Goal: Task Accomplishment & Management: Manage account settings

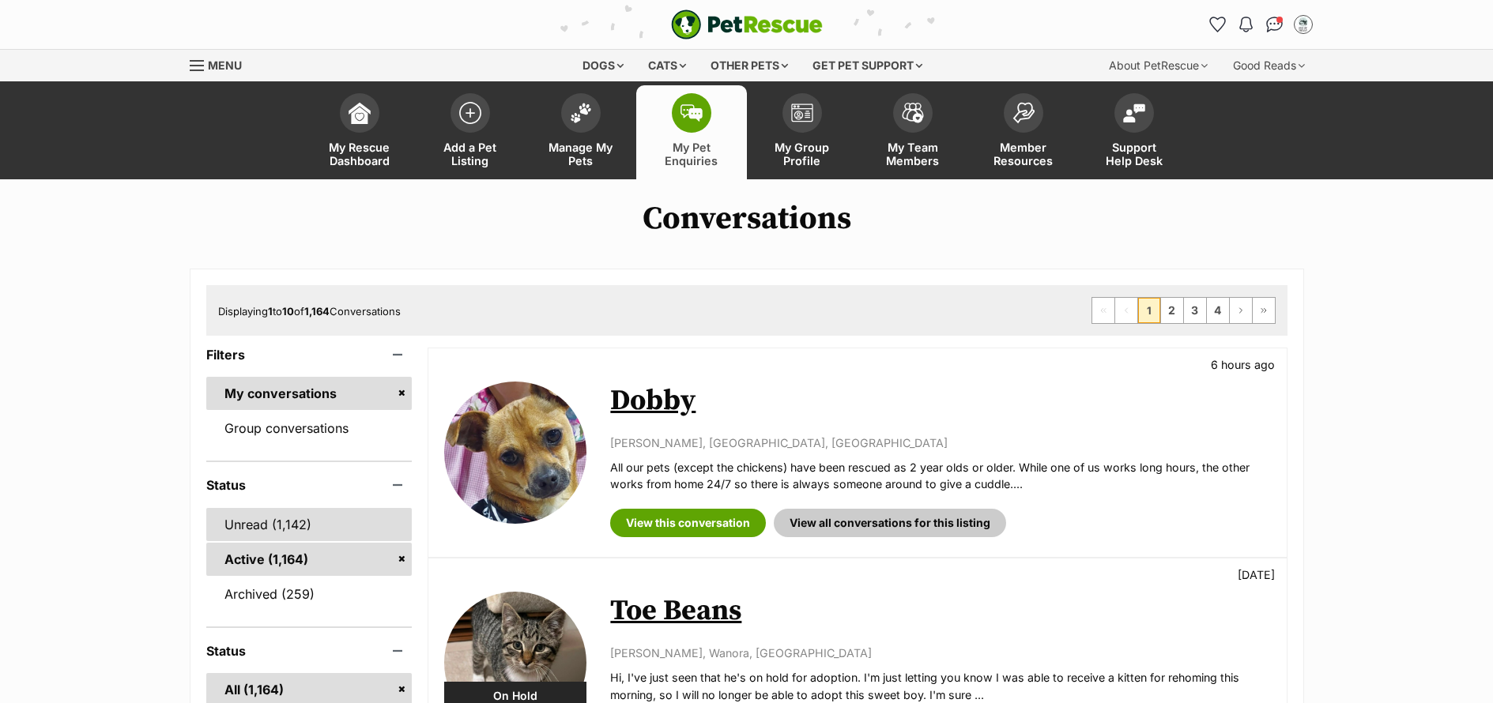
click at [259, 531] on link "Unread (1,142)" at bounding box center [309, 524] width 206 height 33
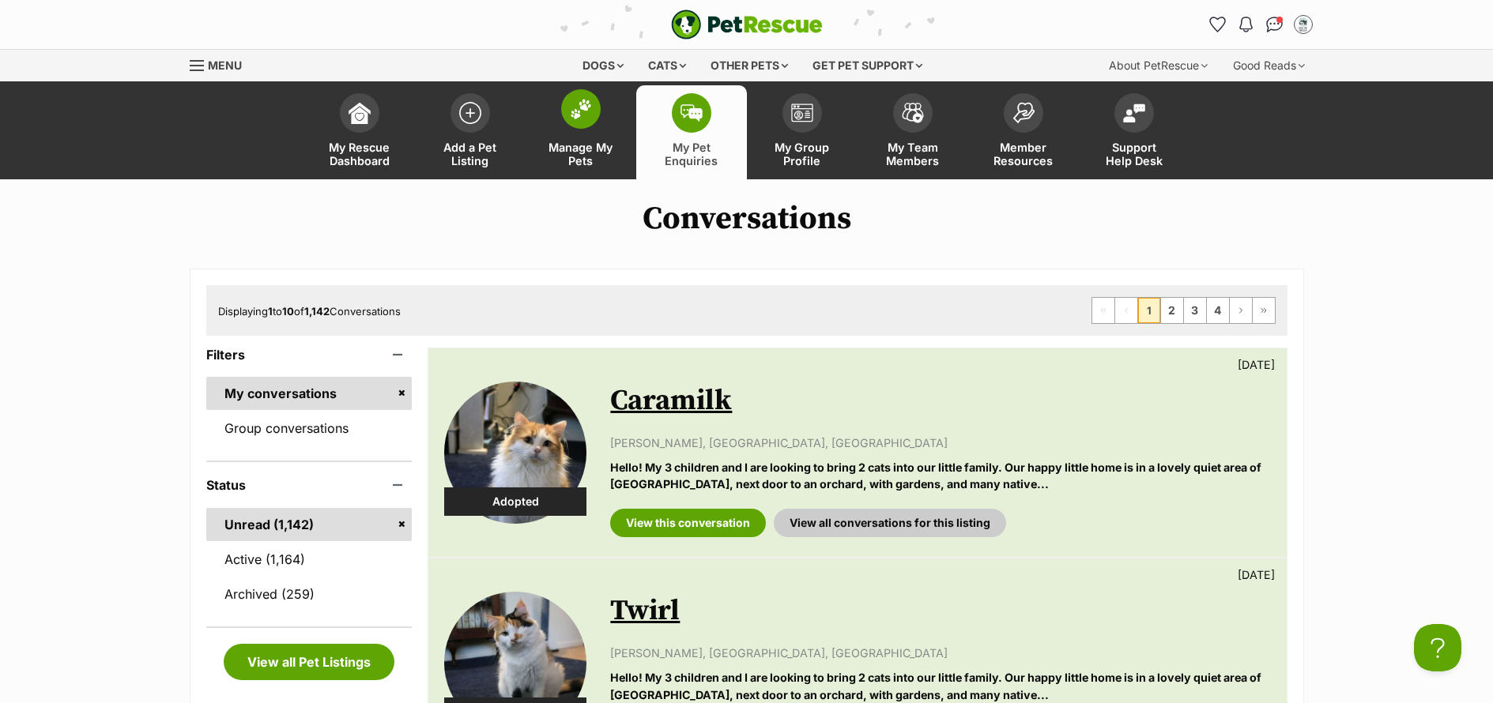
drag, startPoint x: 574, startPoint y: 149, endPoint x: 615, endPoint y: 161, distance: 42.0
click at [576, 149] on span "Manage My Pets" at bounding box center [580, 154] width 71 height 27
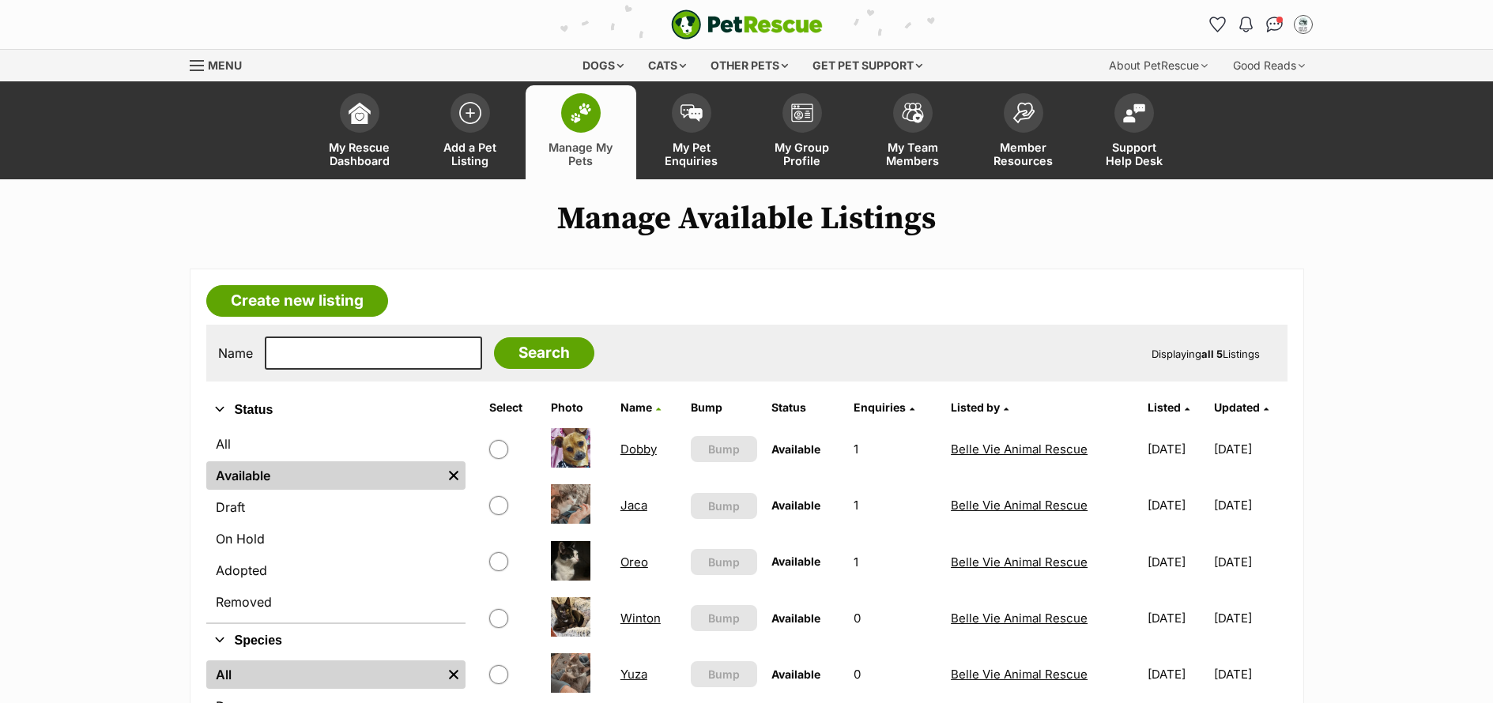
click at [645, 450] on link "Dobby" at bounding box center [638, 449] width 36 height 15
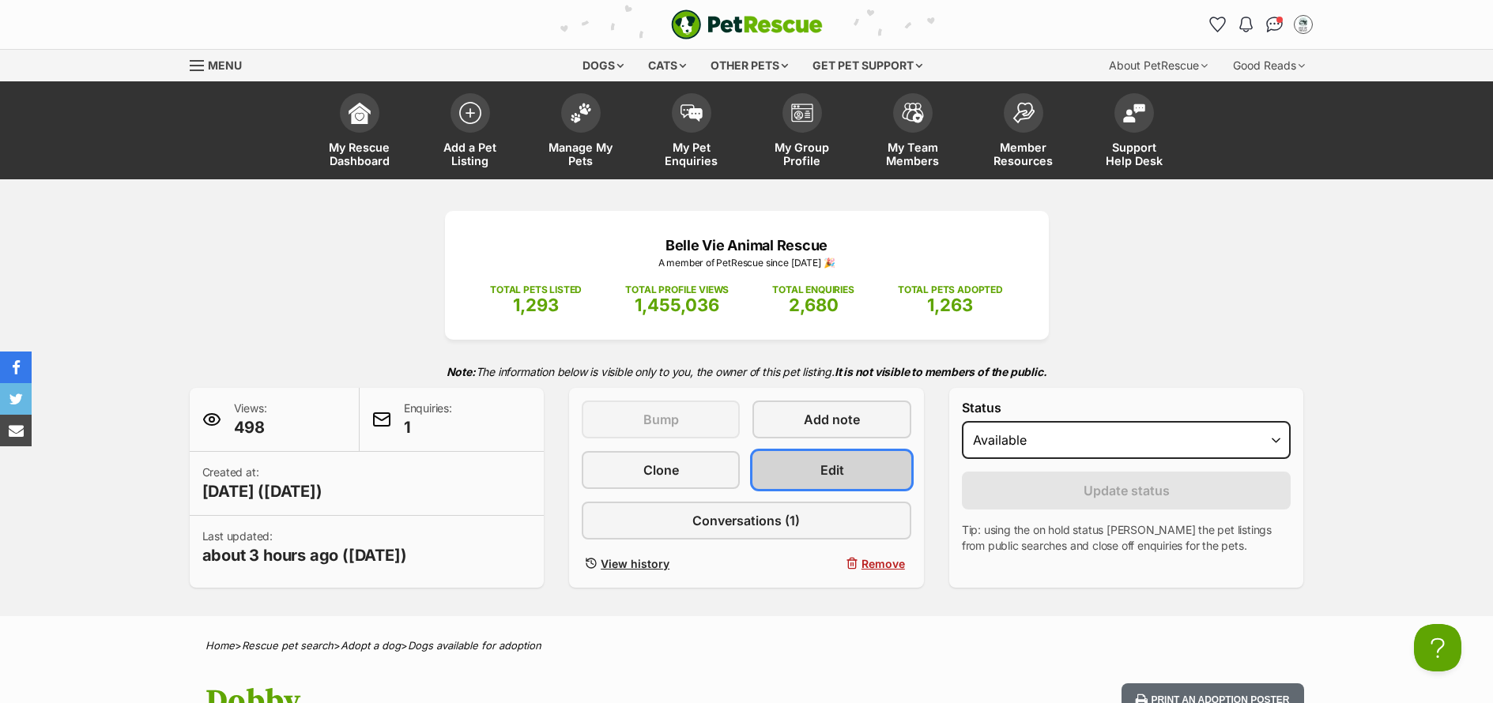
click at [882, 459] on link "Edit" at bounding box center [831, 470] width 158 height 38
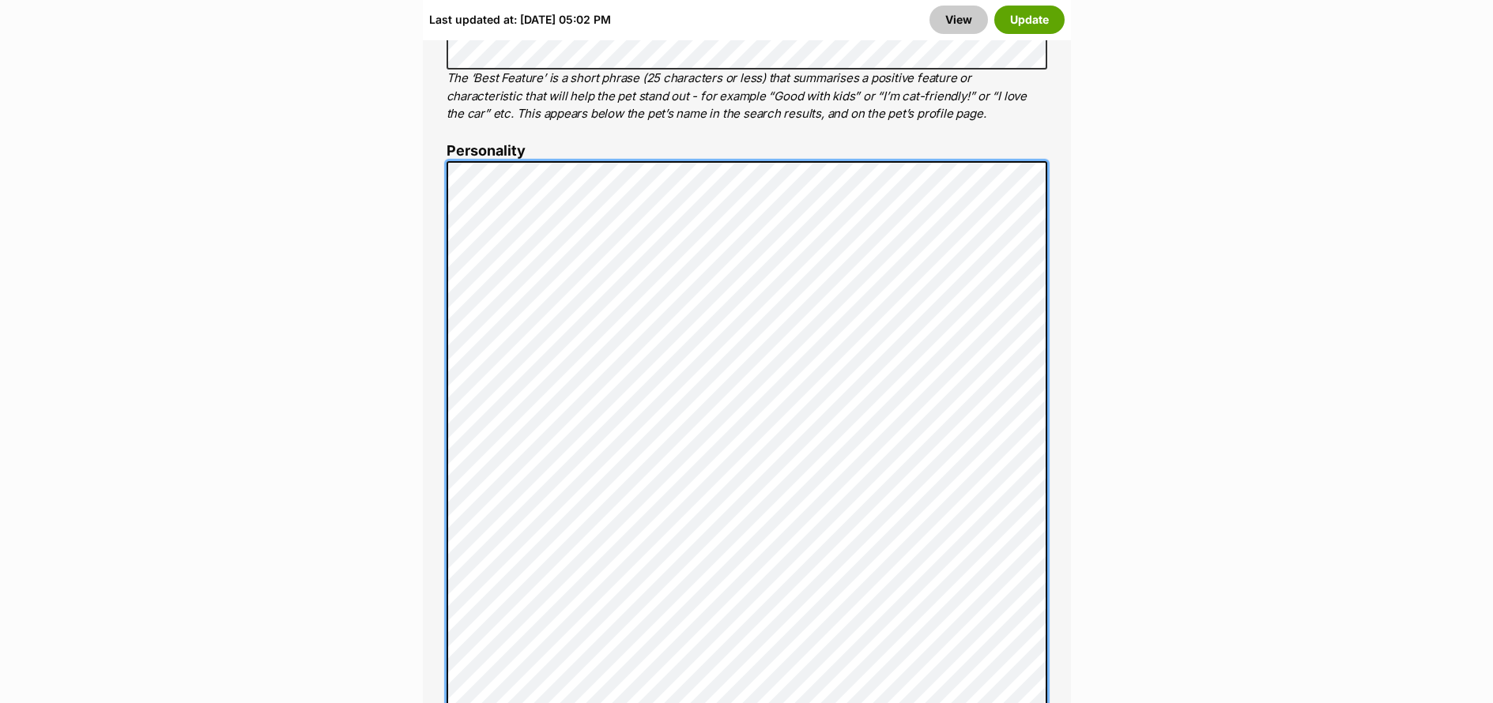
scroll to position [1247, 0]
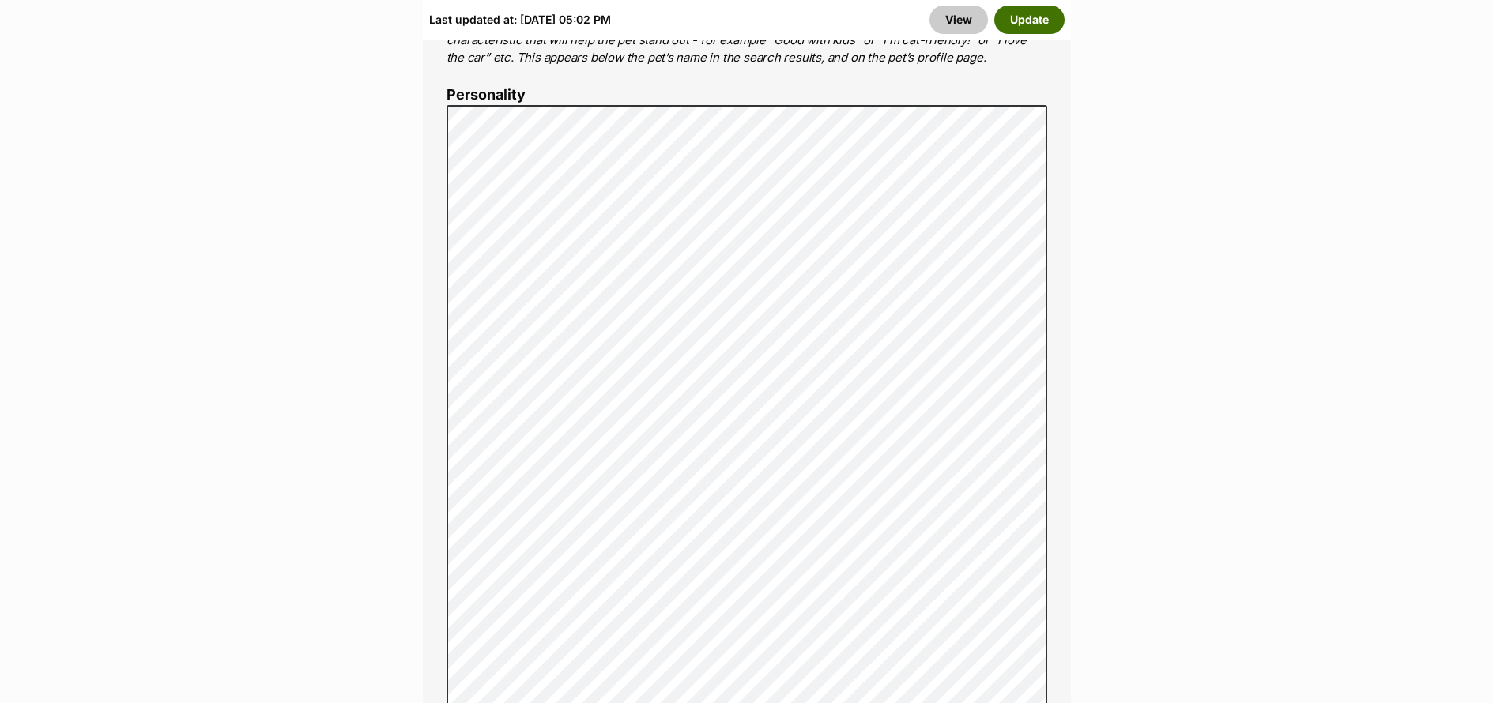
click at [1038, 25] on button "Update" at bounding box center [1029, 20] width 70 height 28
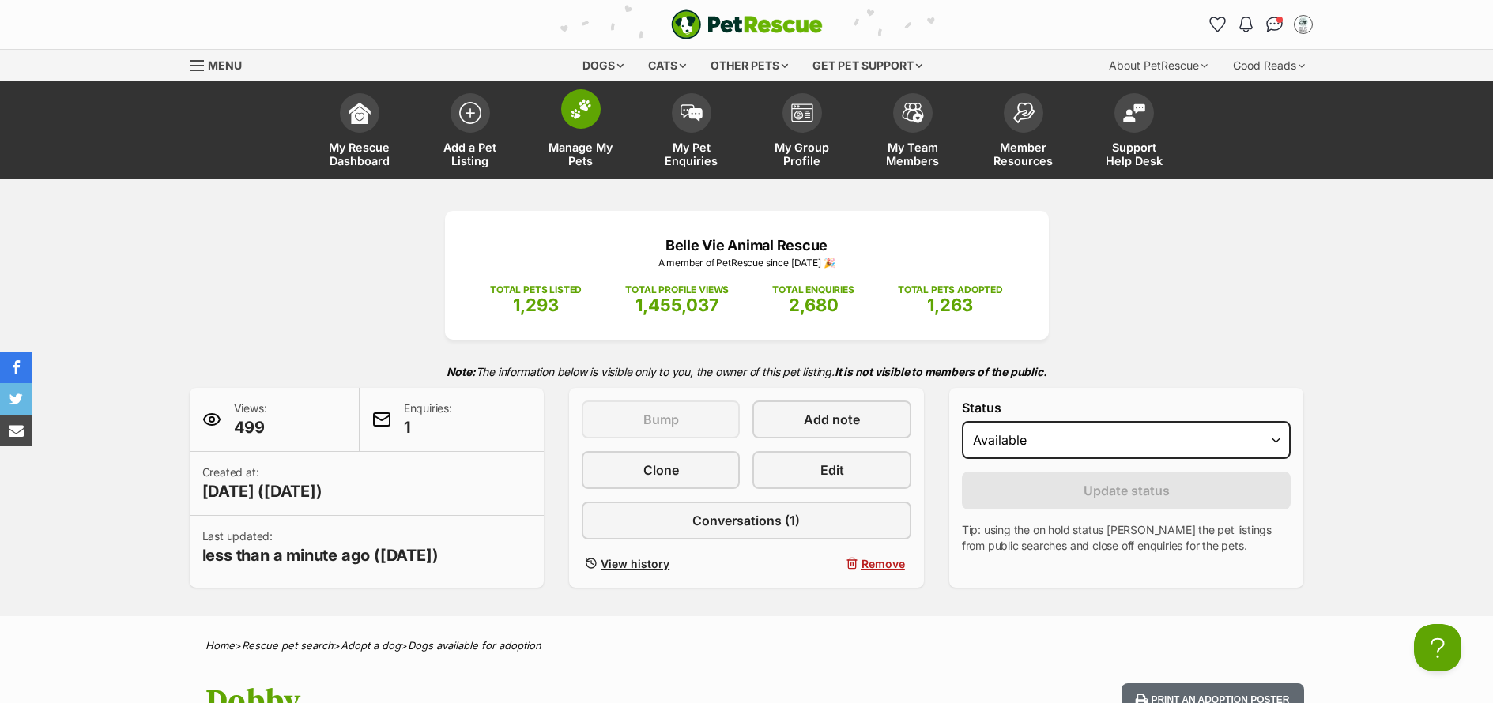
click at [576, 156] on span "Manage My Pets" at bounding box center [580, 154] width 71 height 27
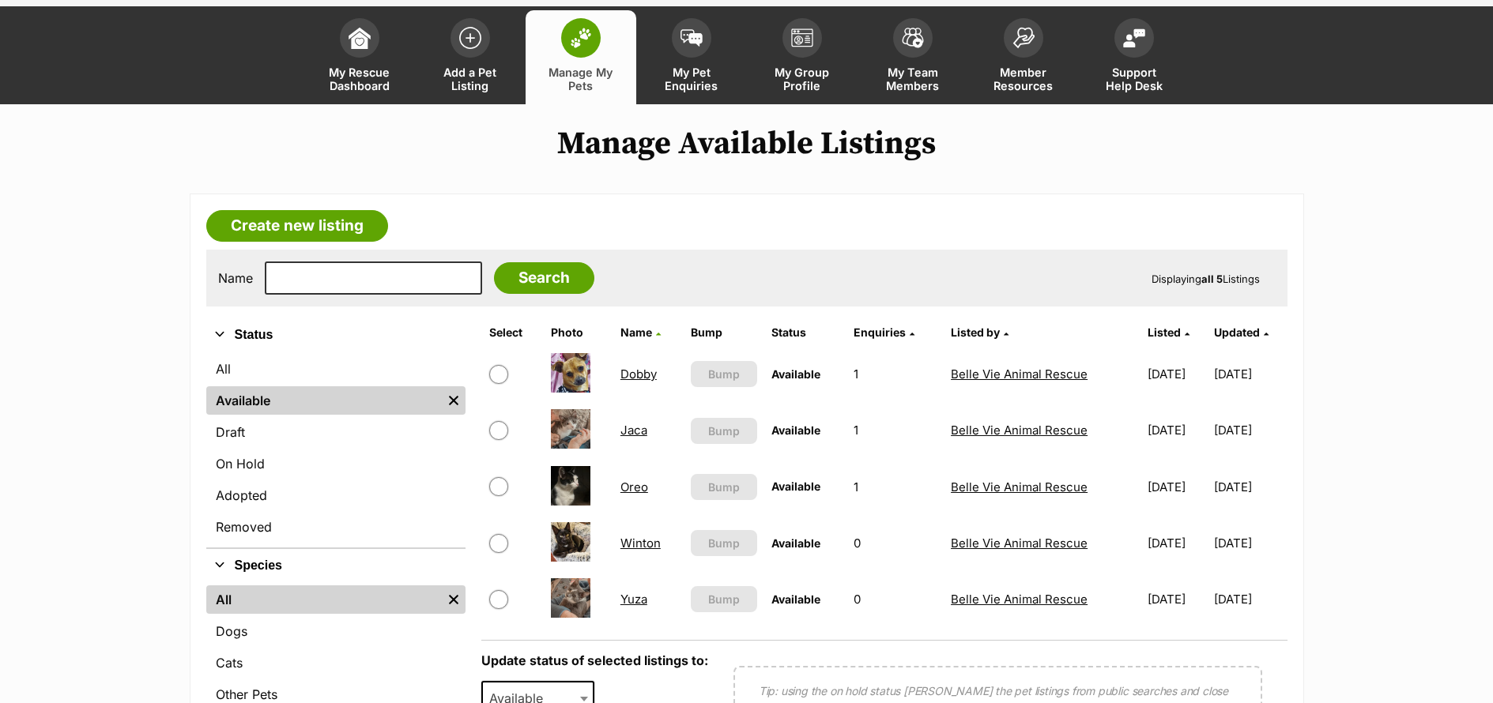
scroll to position [122, 0]
